Goal: Transaction & Acquisition: Purchase product/service

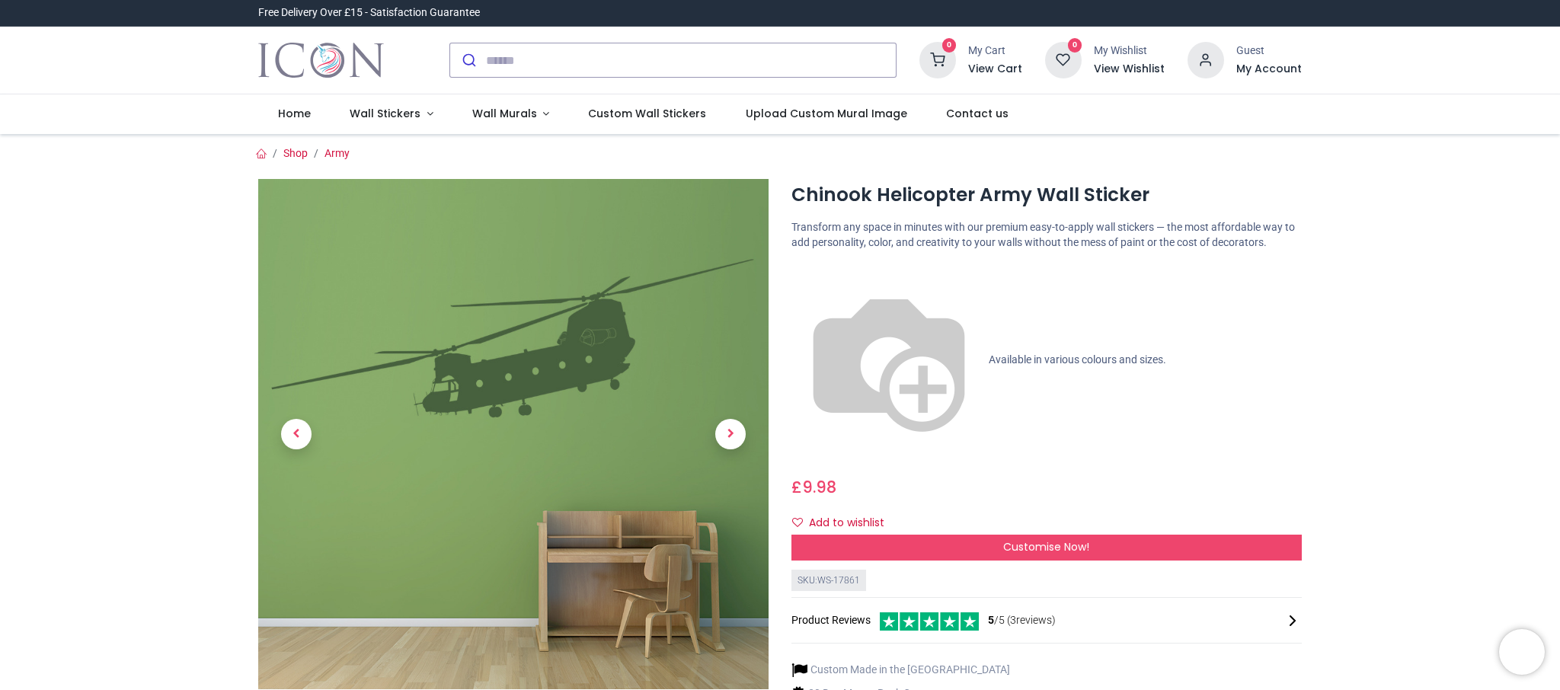
scroll to position [9, 0]
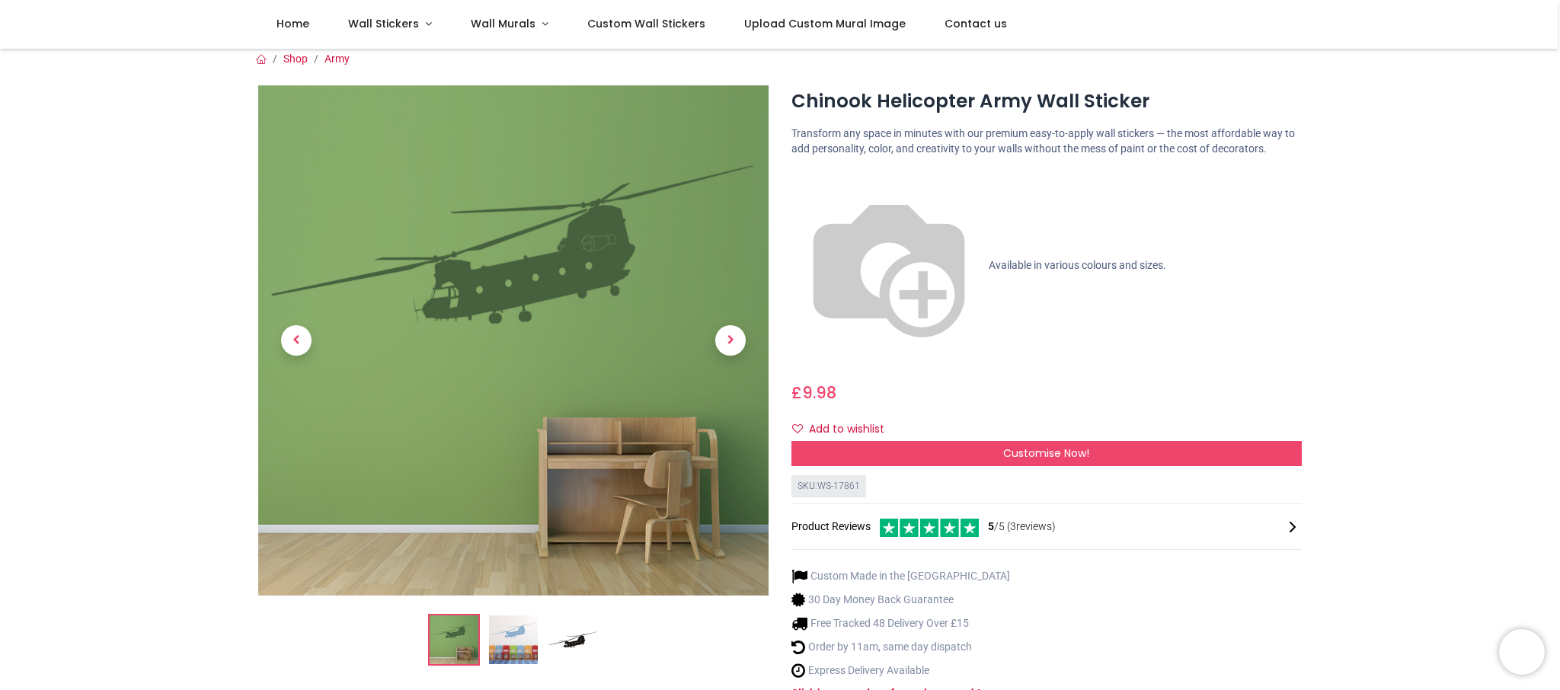
click at [521, 644] on img at bounding box center [513, 640] width 49 height 49
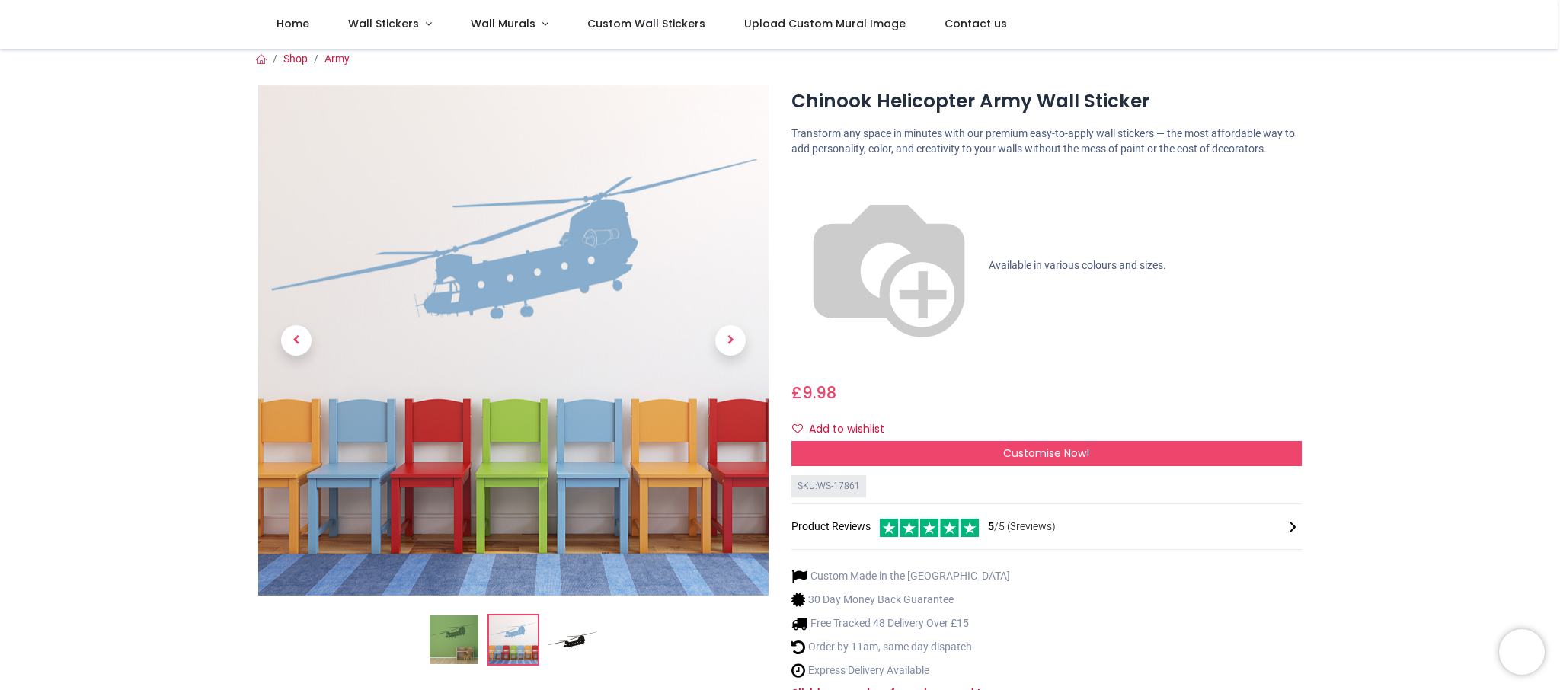
click at [450, 643] on img at bounding box center [454, 640] width 49 height 49
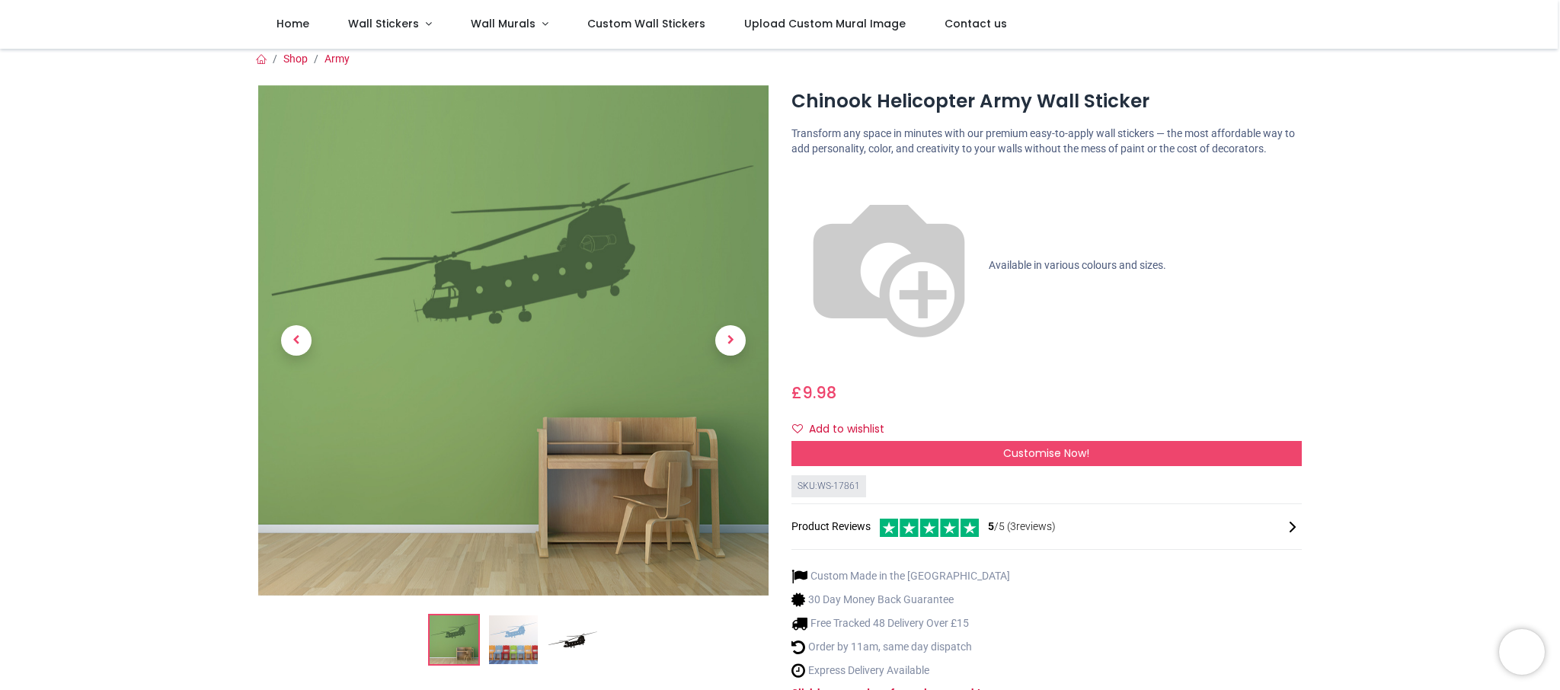
click at [497, 644] on img at bounding box center [513, 640] width 49 height 49
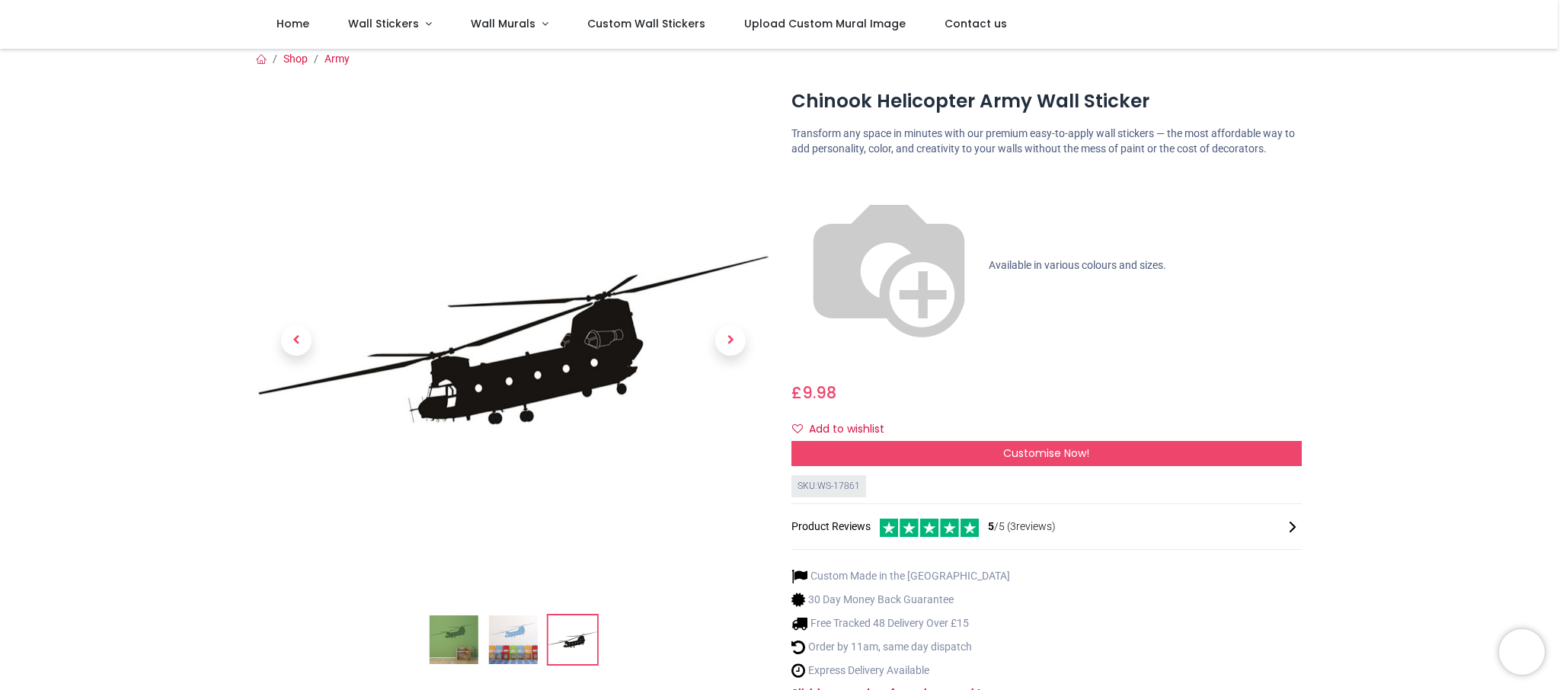
click at [536, 638] on img at bounding box center [513, 640] width 49 height 49
click at [528, 641] on img at bounding box center [513, 640] width 49 height 49
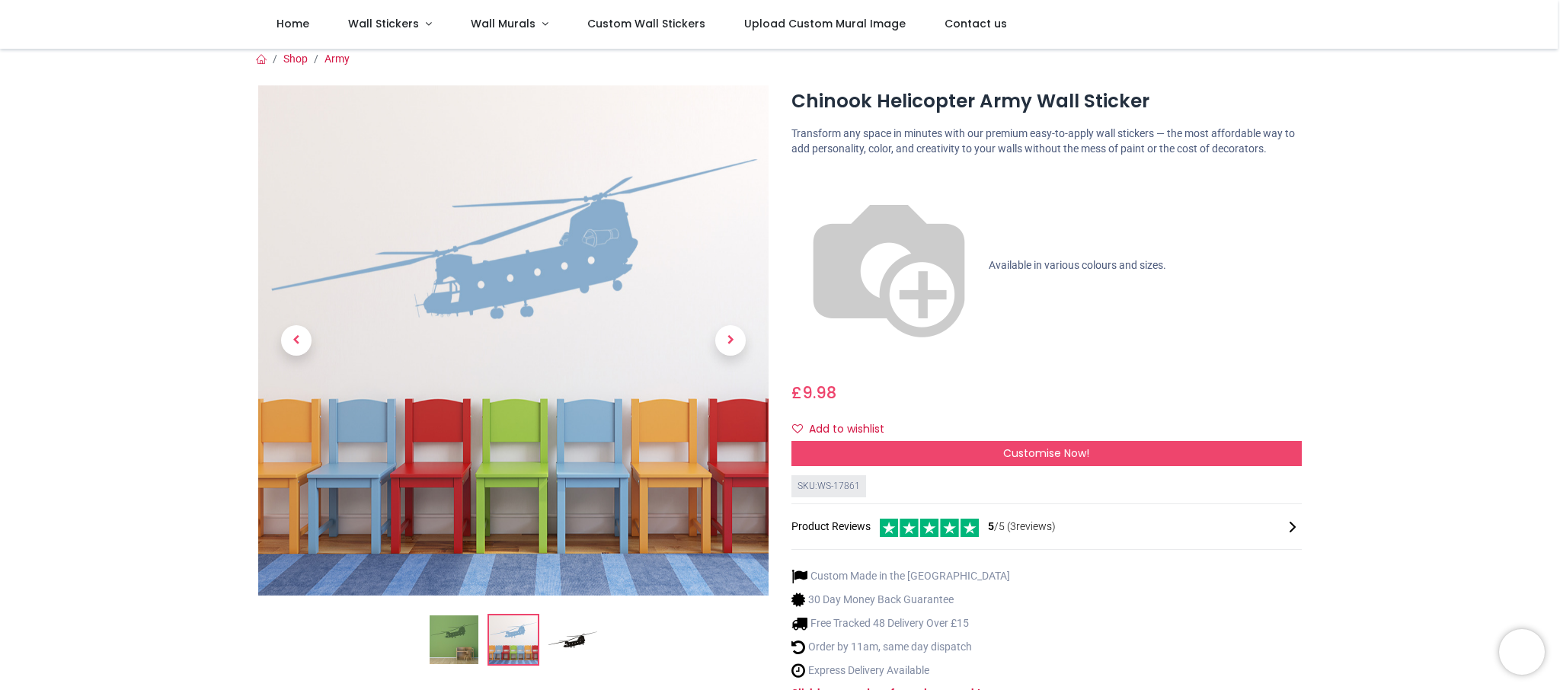
click at [455, 639] on img at bounding box center [454, 640] width 49 height 49
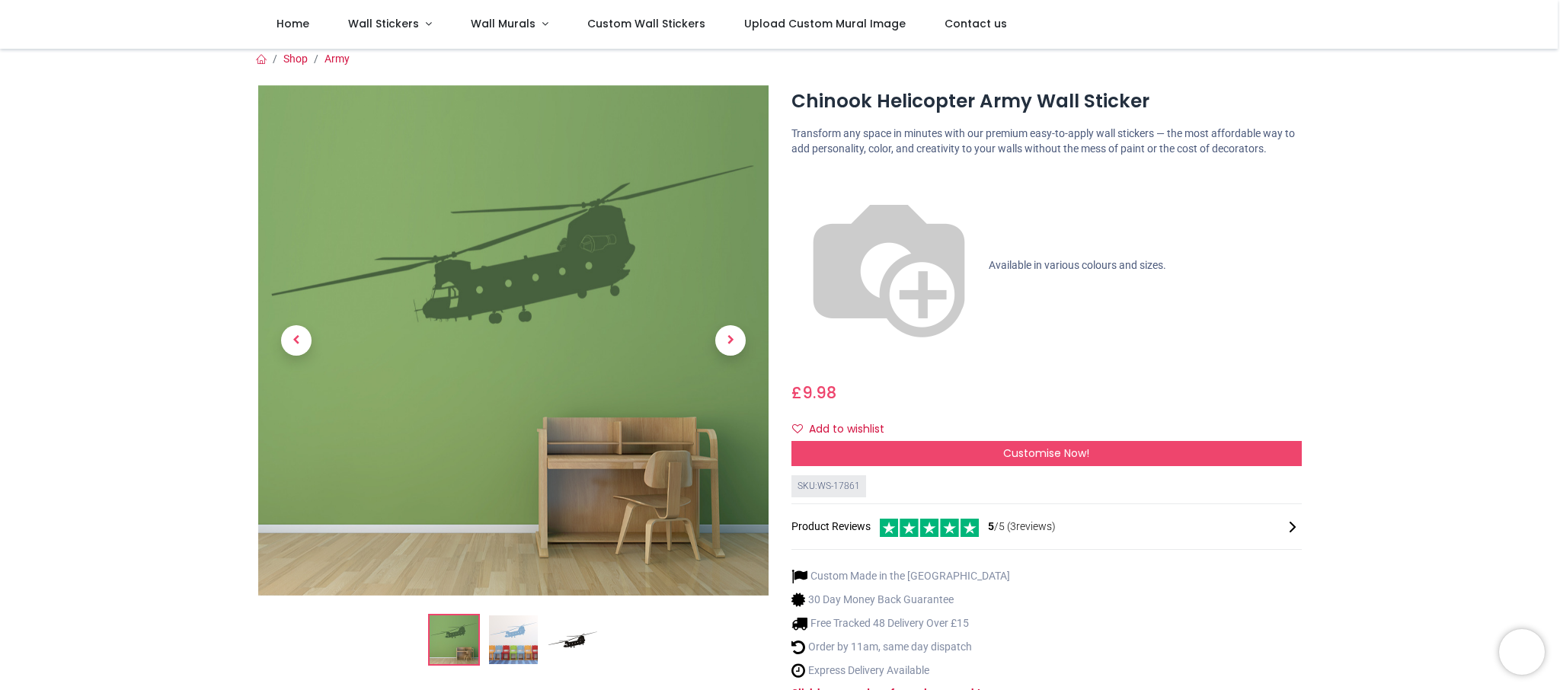
click at [523, 644] on img at bounding box center [513, 640] width 49 height 49
